Goal: Obtain resource: Download file/media

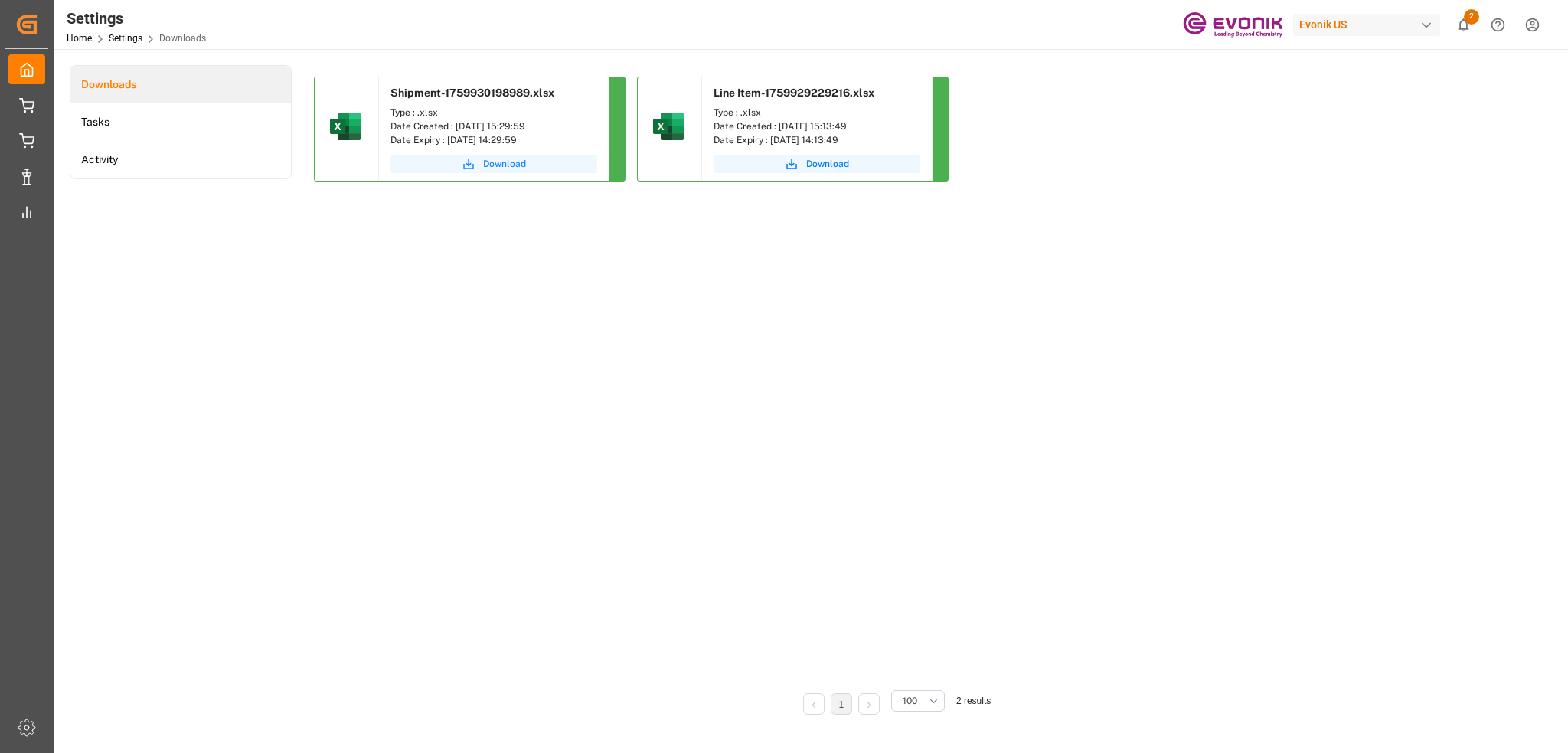
click at [502, 159] on span "Download" at bounding box center [505, 164] width 43 height 14
click at [508, 164] on span "Download" at bounding box center [505, 164] width 43 height 14
click at [1426, 22] on div "button" at bounding box center [1426, 25] width 15 height 15
click at [1322, 97] on span "Evonik Industries AG" at bounding box center [1336, 96] width 100 height 16
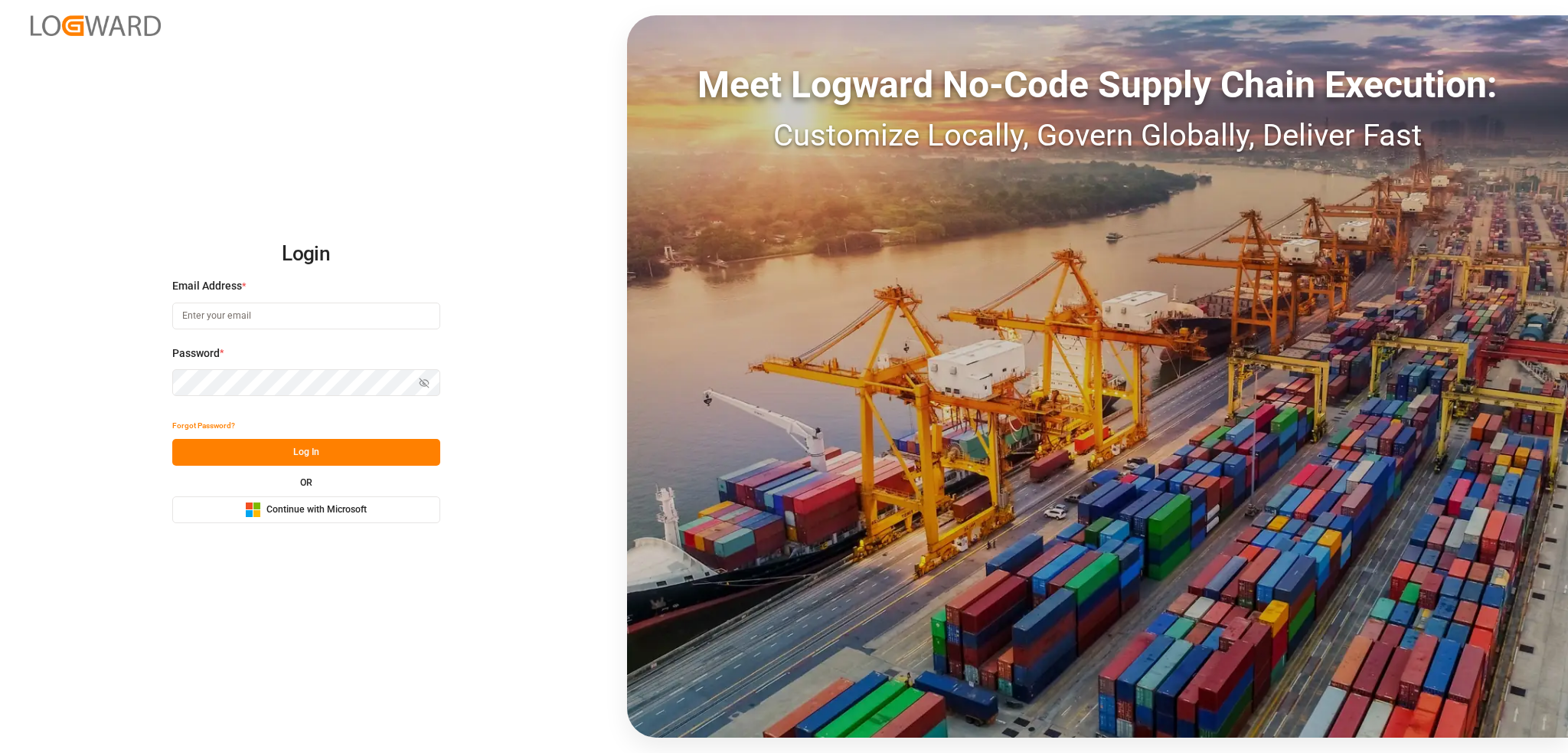
click at [336, 508] on span "Continue with Microsoft" at bounding box center [316, 510] width 100 height 14
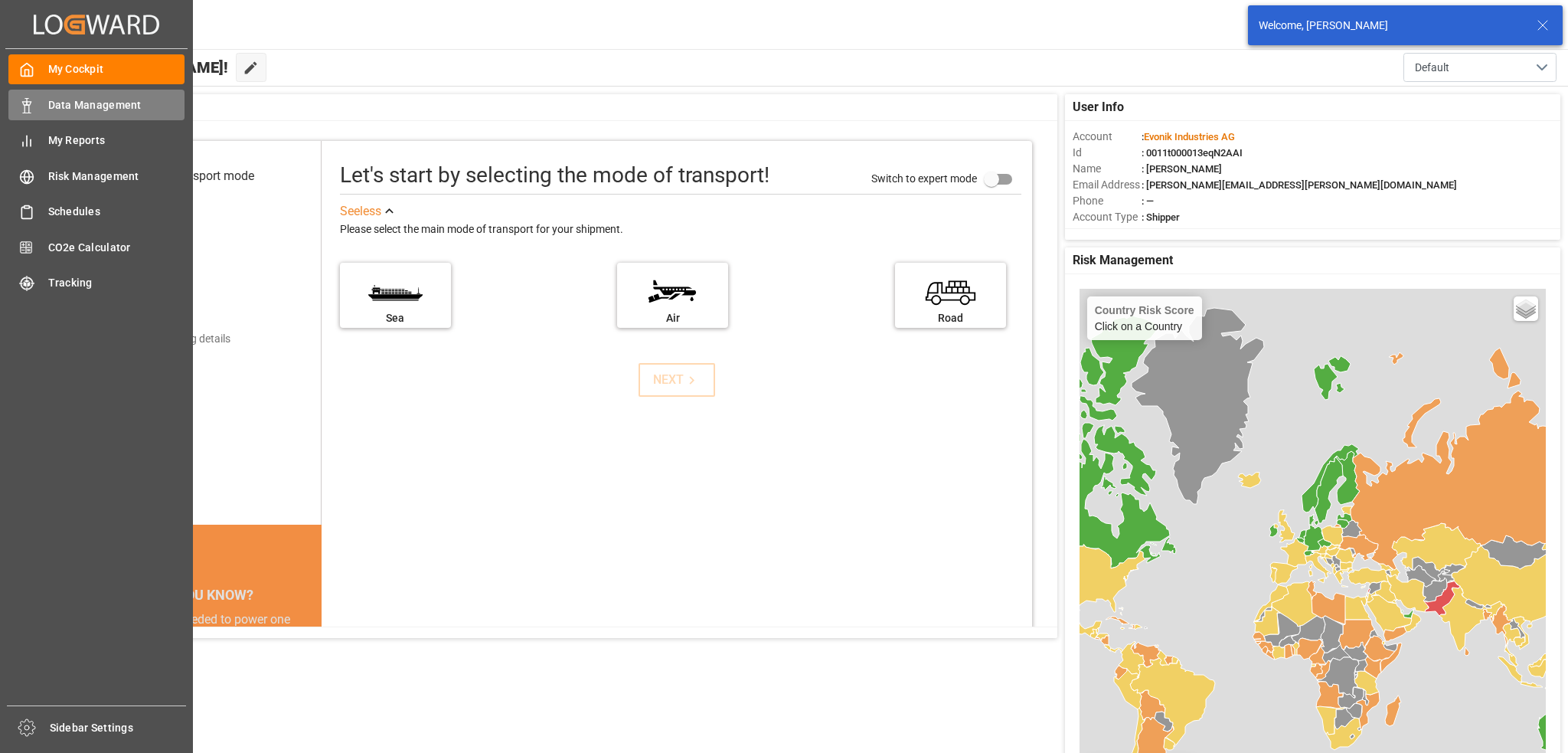
click at [46, 106] on div "Data Management Data Management" at bounding box center [96, 104] width 176 height 30
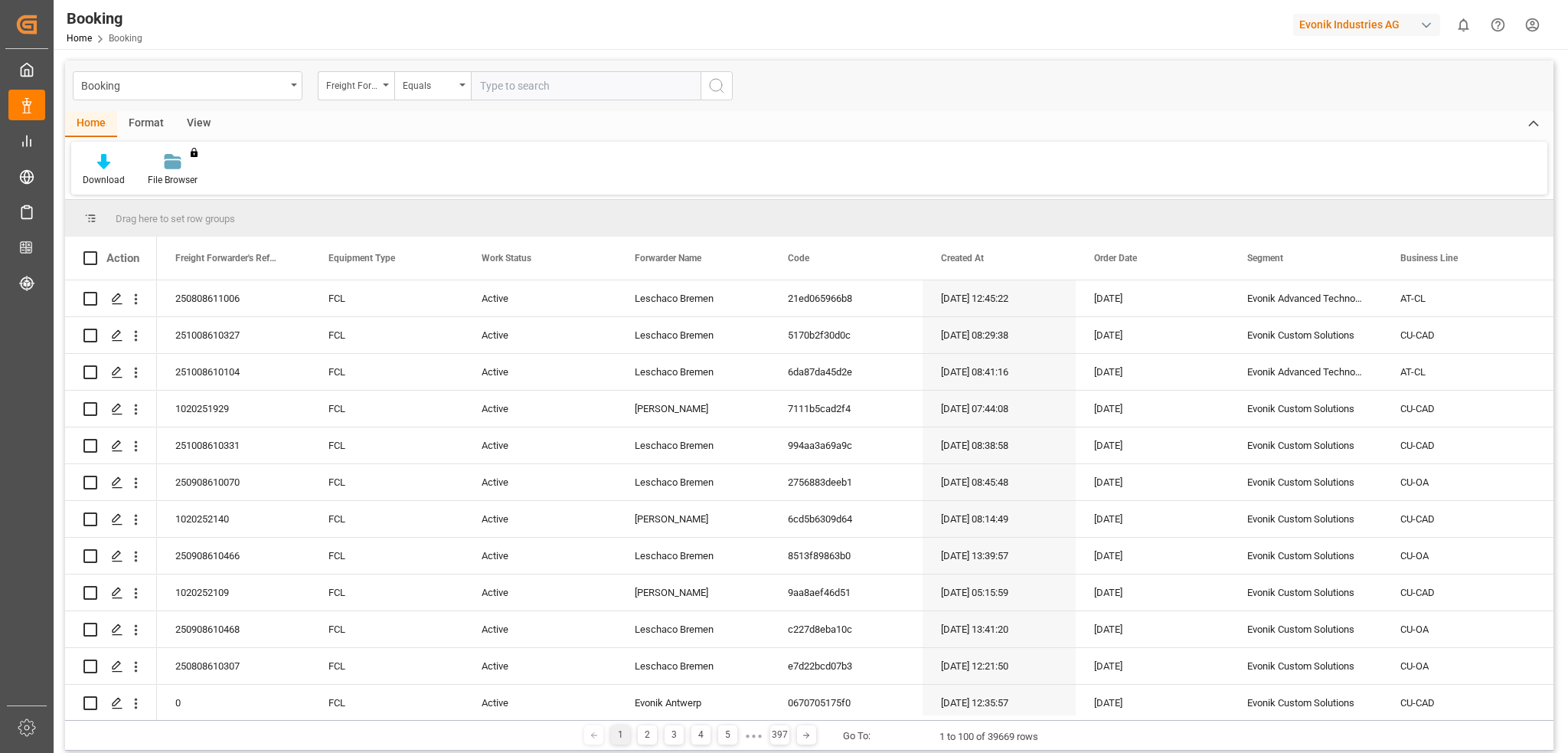
click at [140, 123] on div "Format" at bounding box center [146, 124] width 59 height 26
click at [194, 119] on div "View" at bounding box center [199, 124] width 47 height 26
click at [102, 172] on div "Default" at bounding box center [98, 170] width 53 height 34
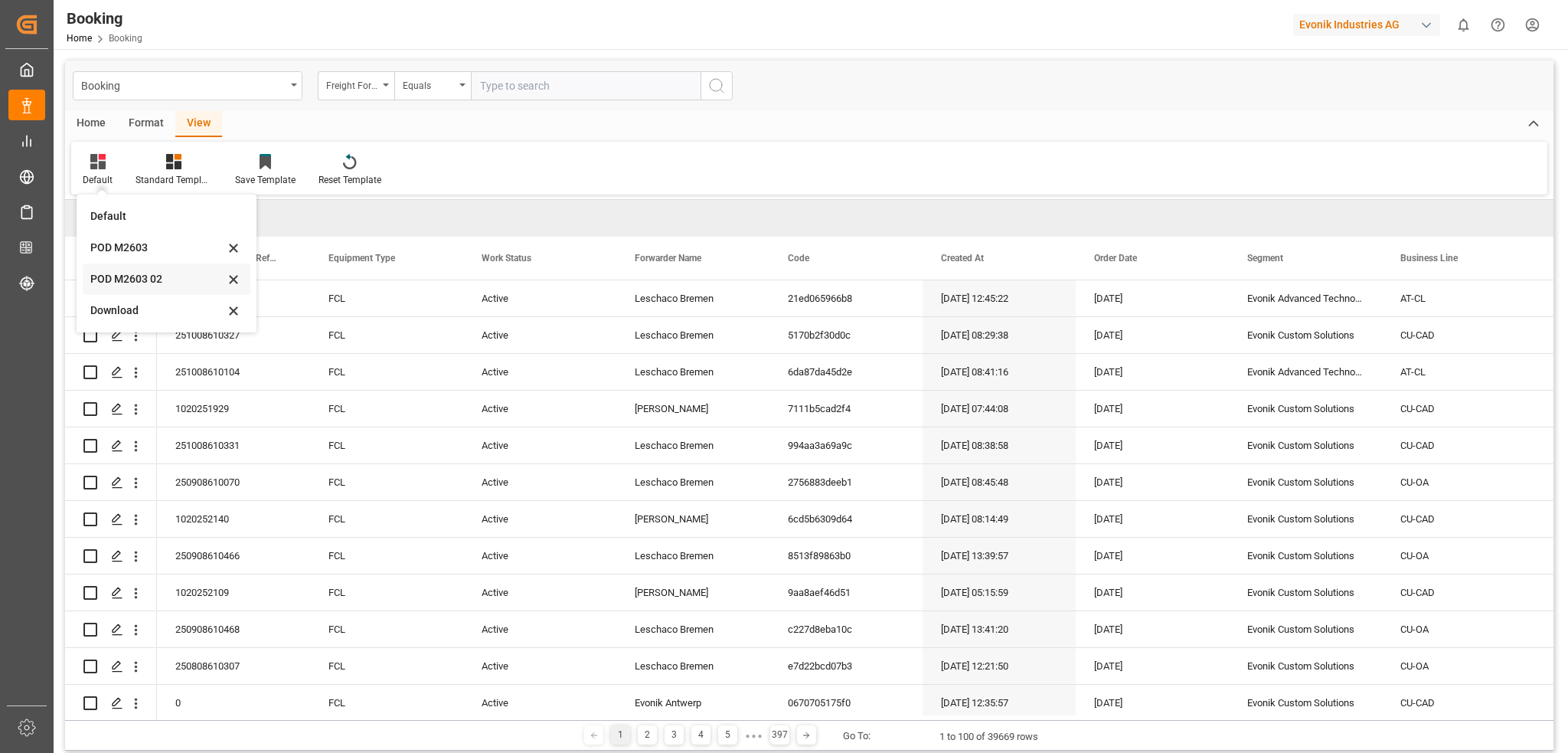
click at [145, 278] on div "POD M2603 02" at bounding box center [157, 279] width 134 height 16
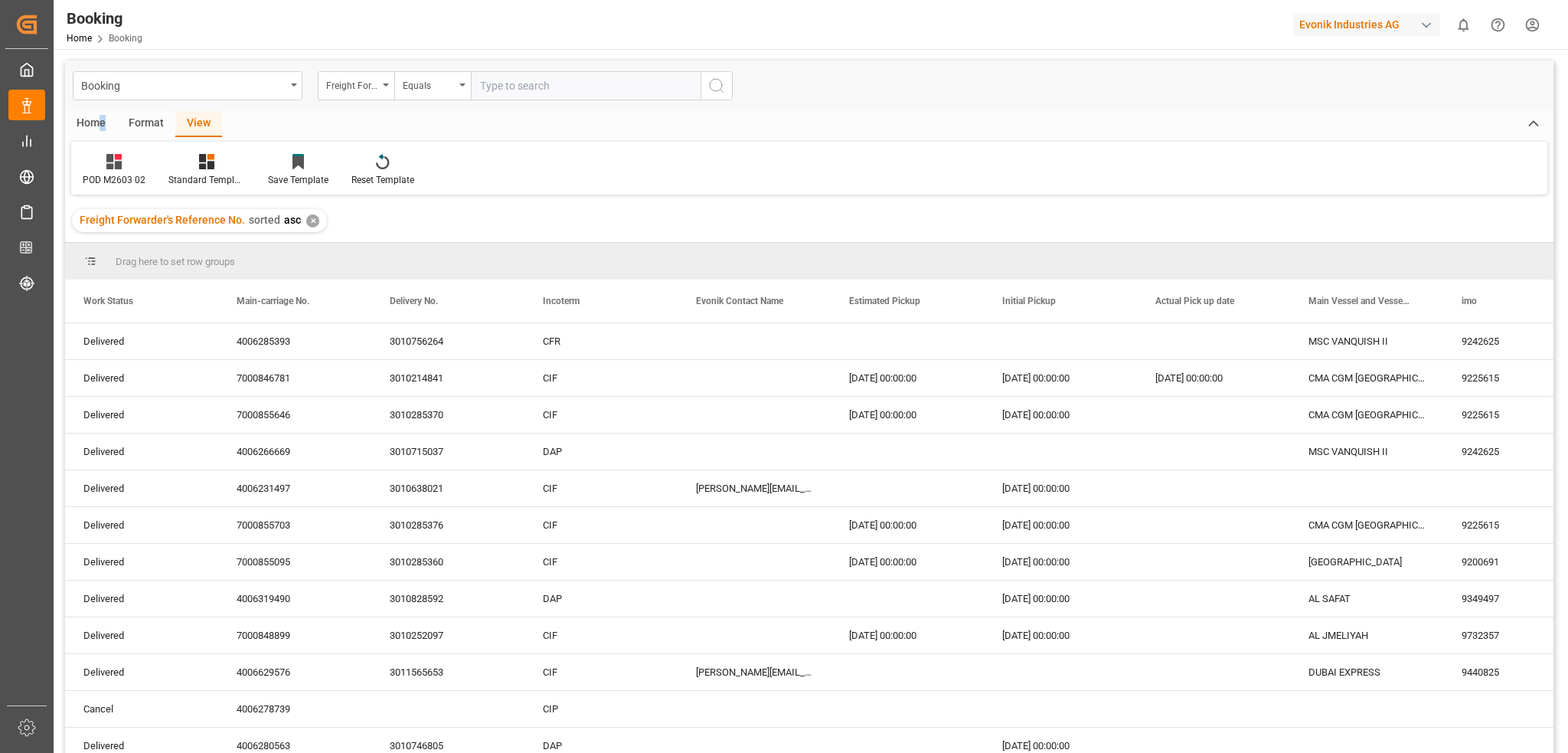
click at [101, 124] on div "Home" at bounding box center [92, 124] width 52 height 26
click at [102, 173] on div "Download" at bounding box center [103, 180] width 42 height 14
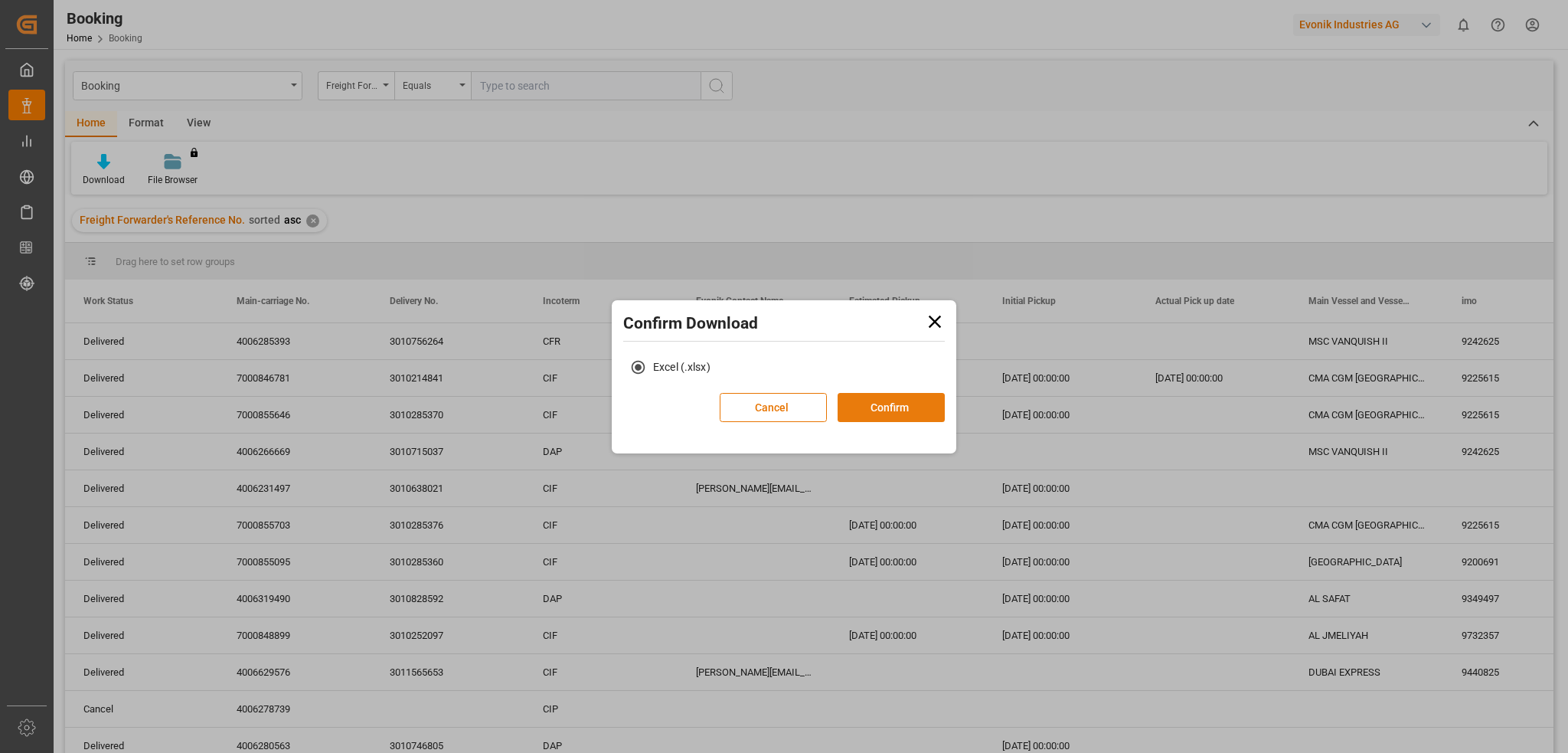
click at [894, 403] on button "Confirm" at bounding box center [891, 407] width 107 height 29
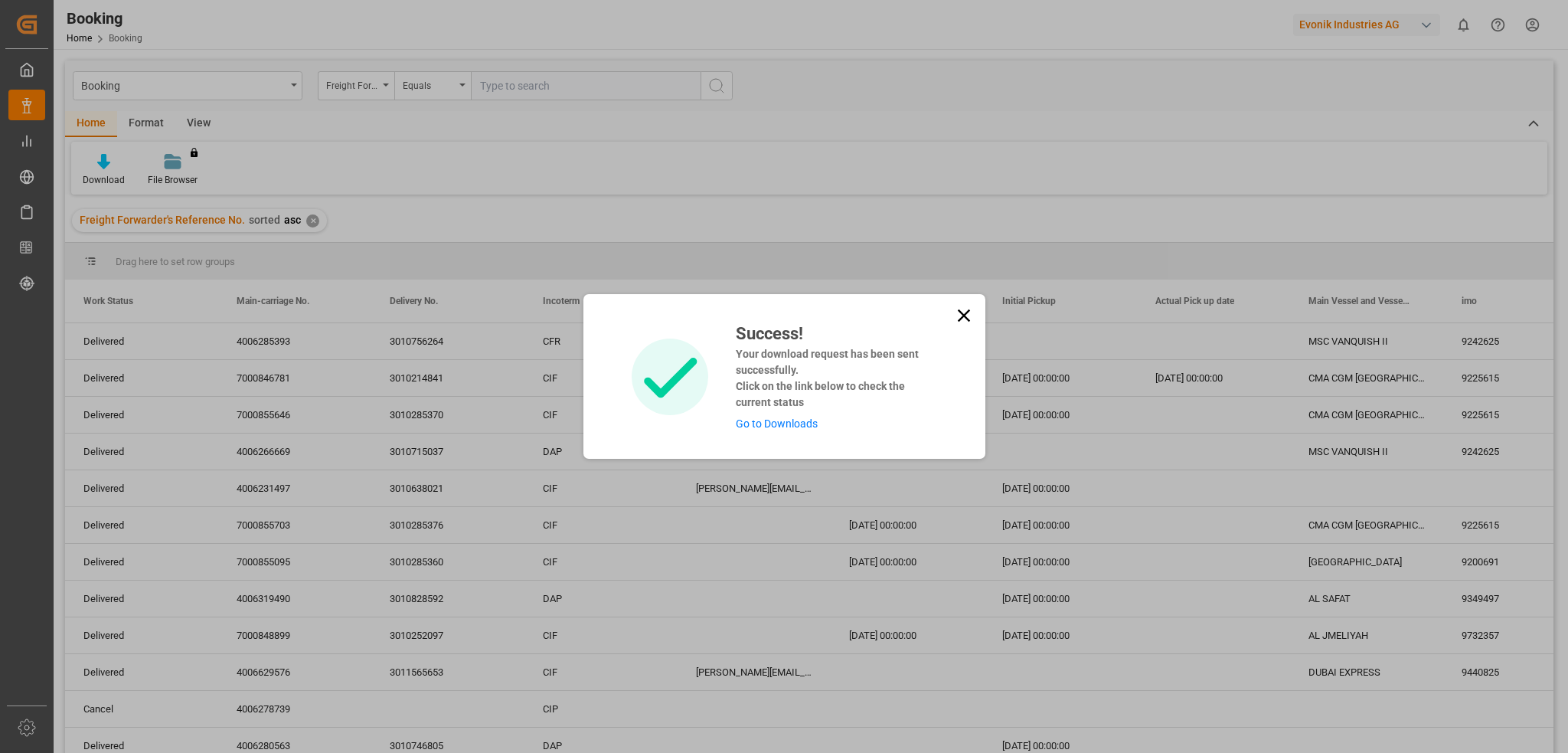
click at [796, 425] on link "Go to Downloads" at bounding box center [777, 423] width 82 height 12
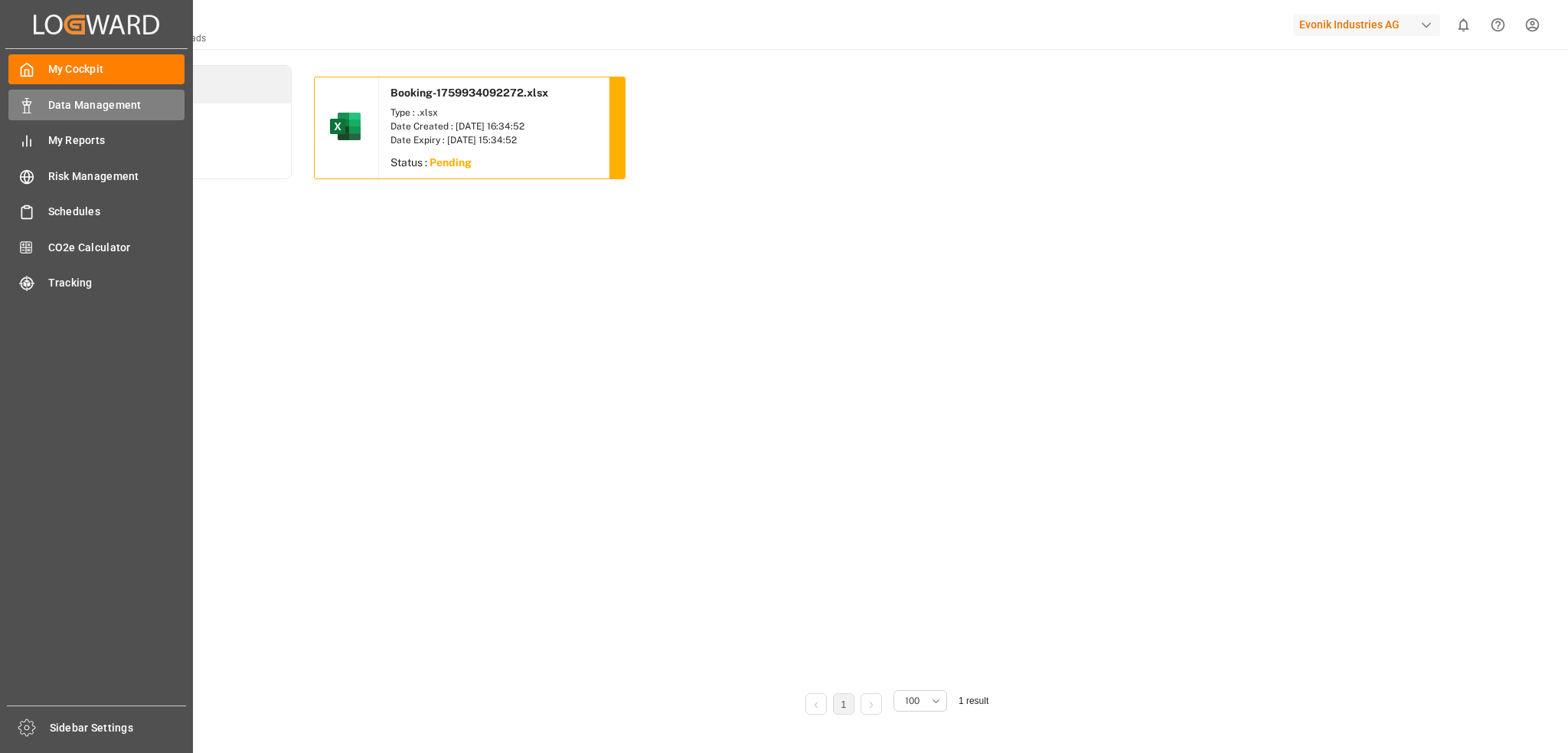
click at [33, 102] on icon at bounding box center [27, 105] width 15 height 15
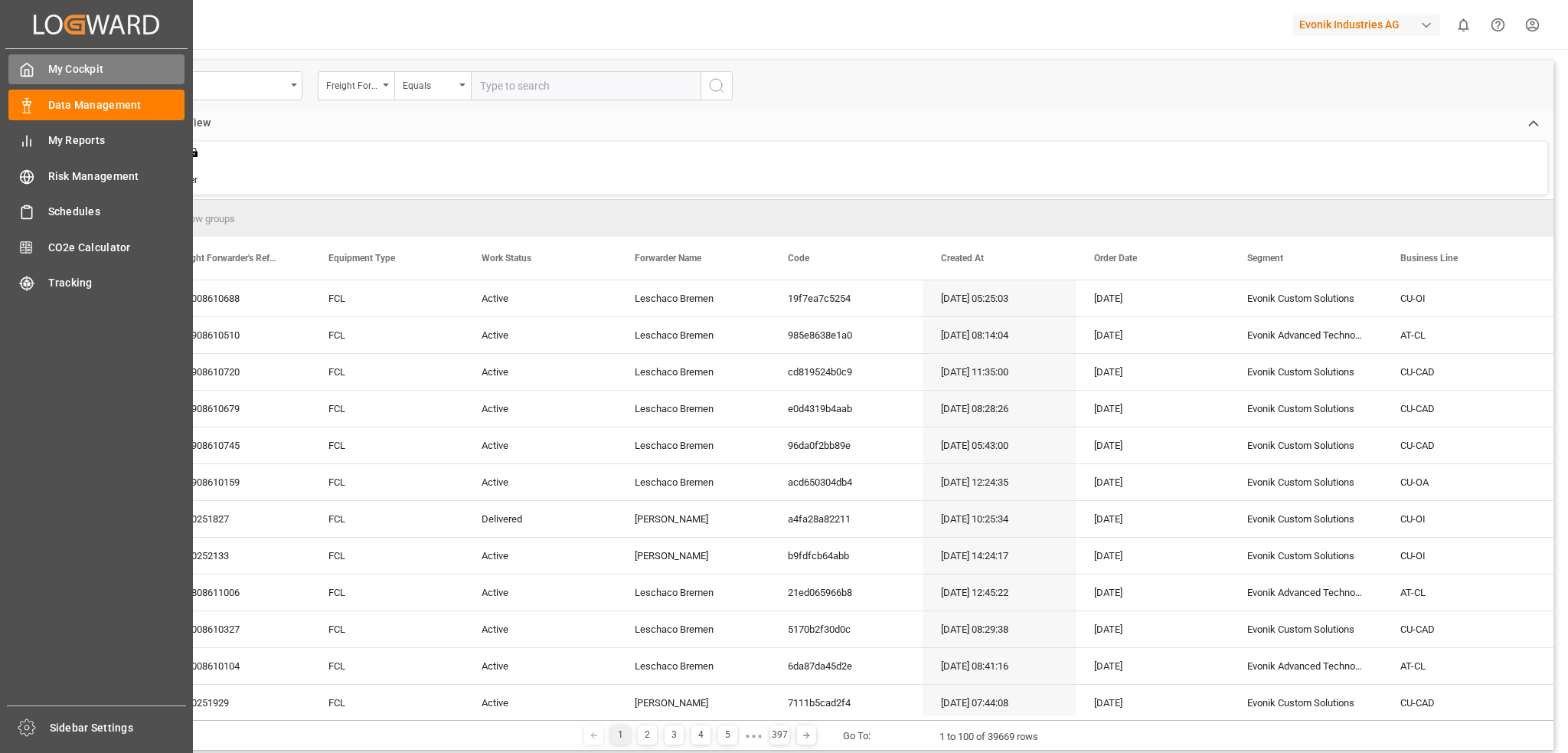
click at [25, 65] on icon at bounding box center [27, 70] width 12 height 13
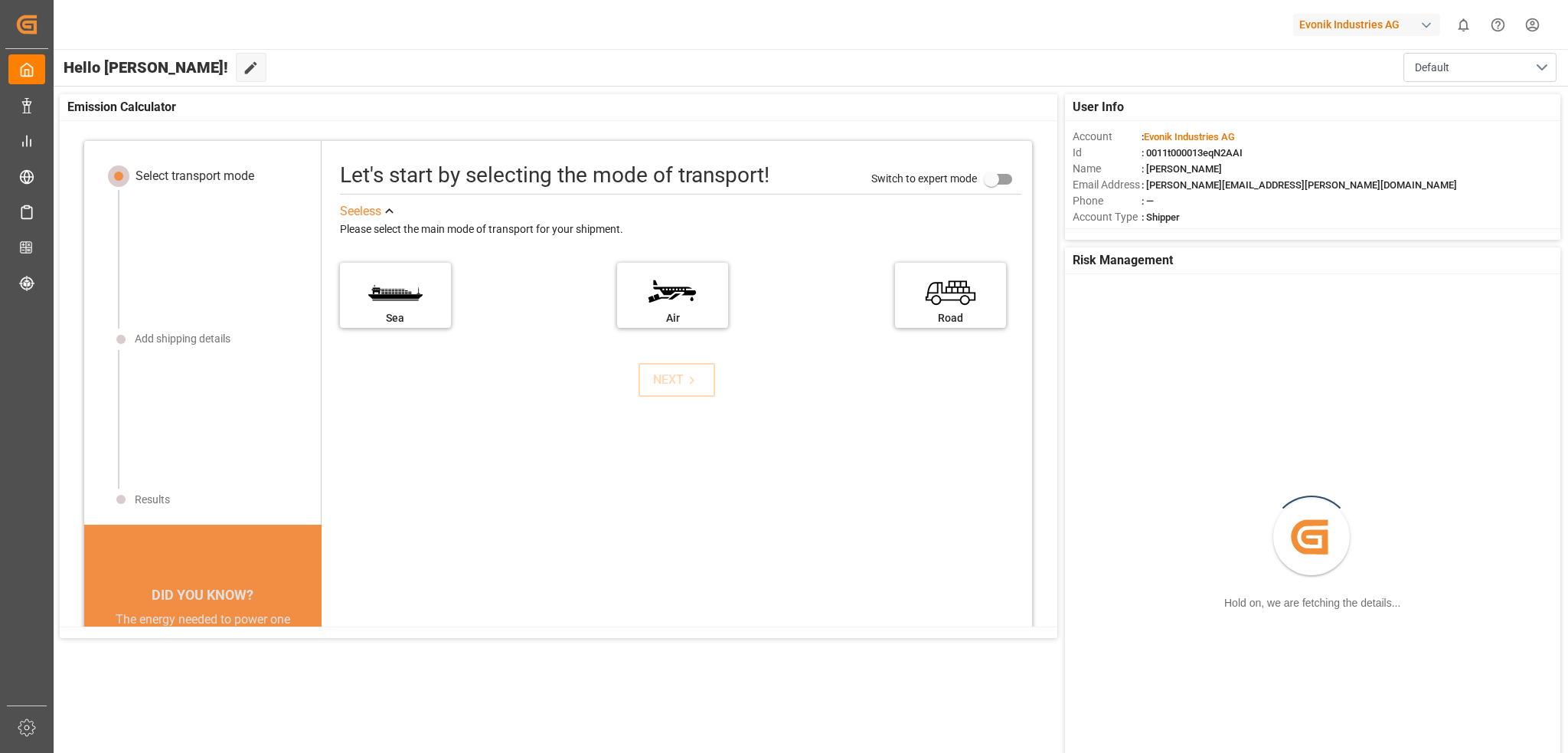
click at [1536, 25] on html "Created by potrace 1.15, written by Peter Selinger 2001-2017 Created by potrace…" at bounding box center [784, 376] width 1568 height 753
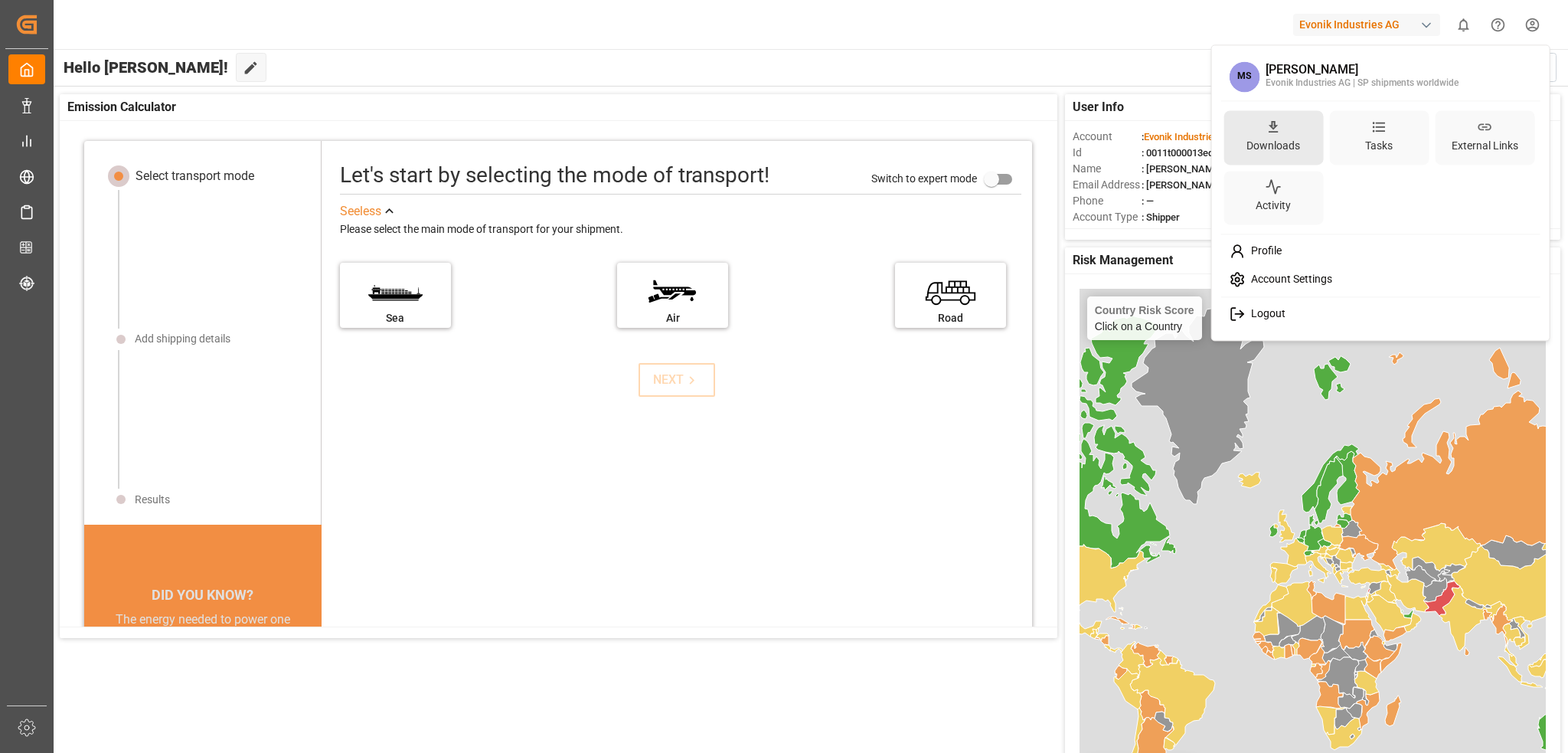
click at [1283, 142] on div "Downloads" at bounding box center [1273, 146] width 60 height 22
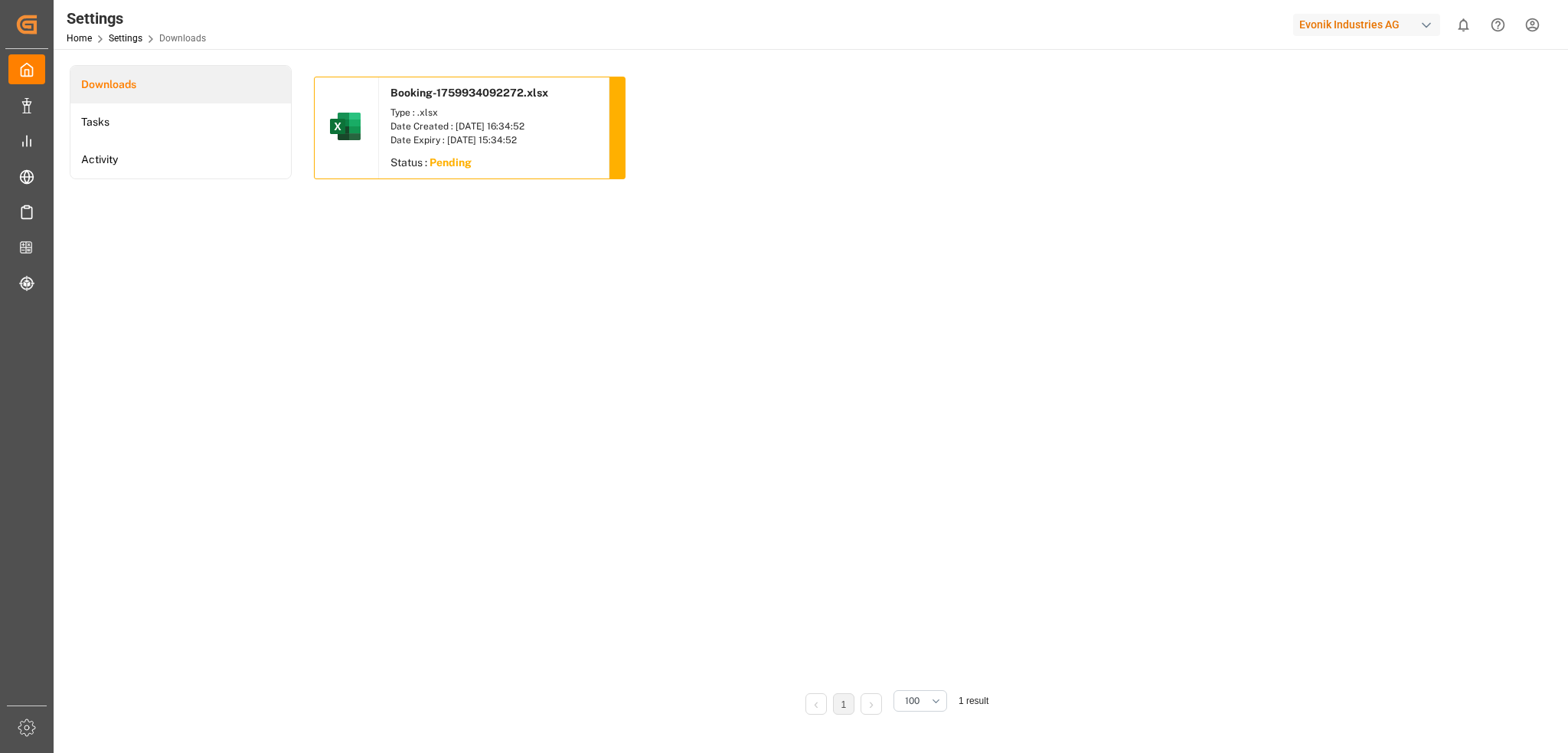
click at [560, 302] on div "Booking-1759934092272.xlsx Type : .xlsx Date Created : 08-10-2025 16:34:52 Date…" at bounding box center [894, 376] width 1161 height 600
